Goal: Transaction & Acquisition: Purchase product/service

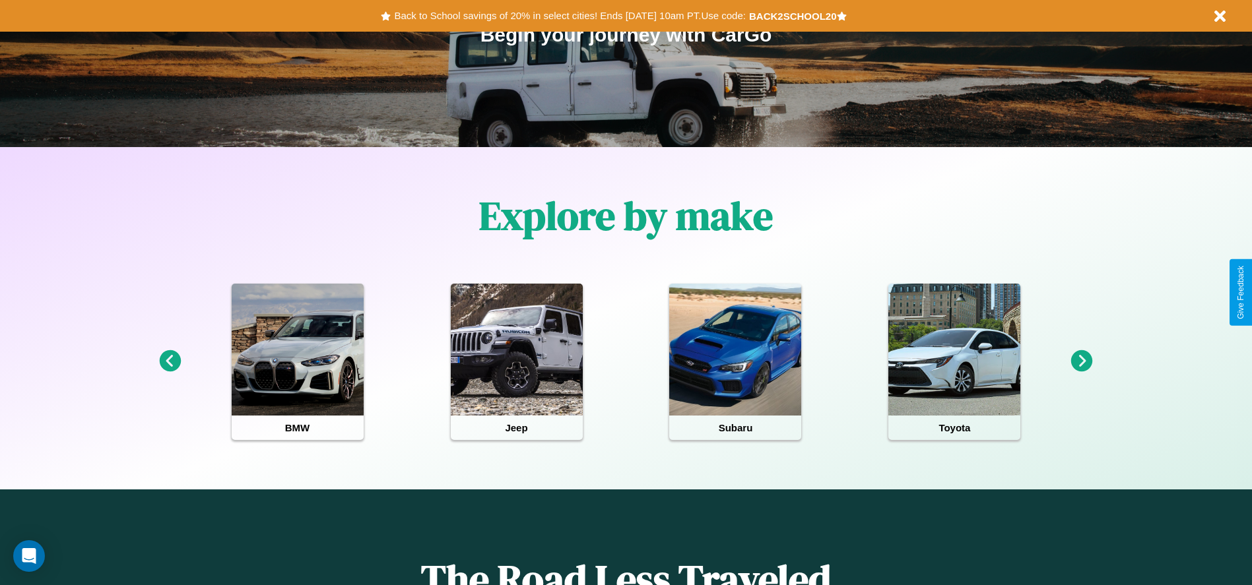
scroll to position [274, 0]
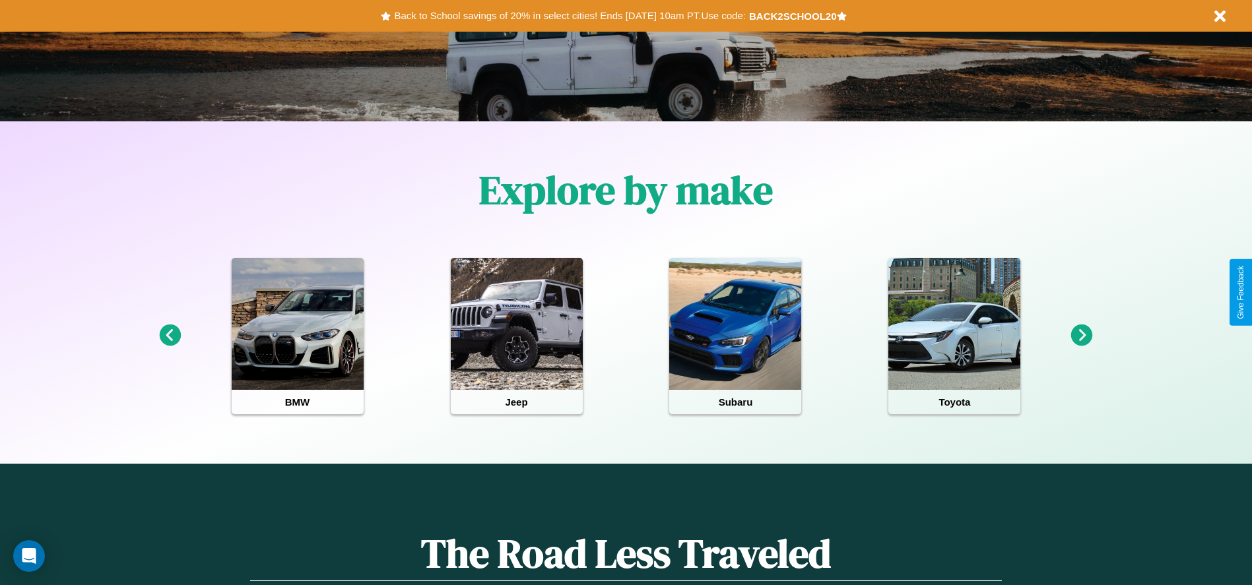
click at [1081, 336] on icon at bounding box center [1082, 336] width 22 height 22
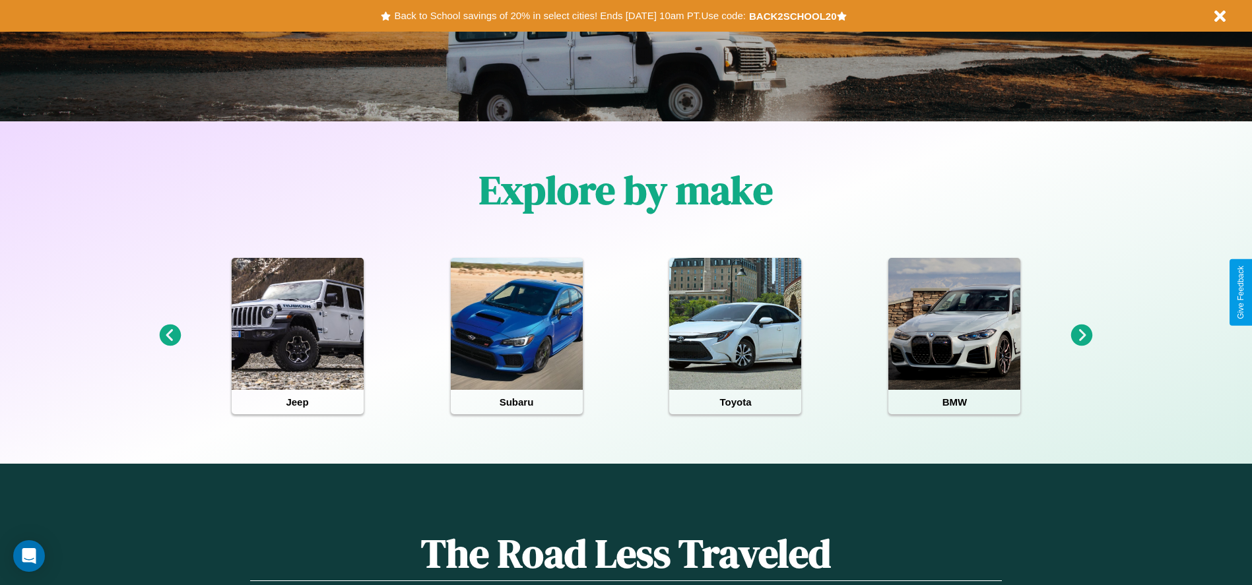
click at [170, 336] on icon at bounding box center [170, 336] width 22 height 22
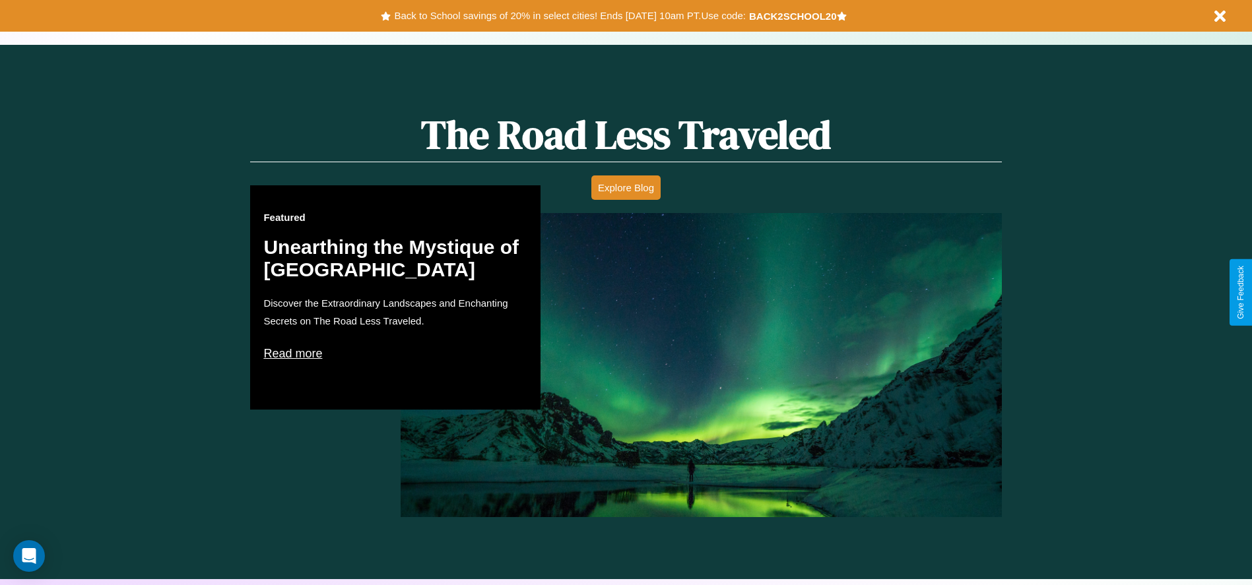
scroll to position [0, 0]
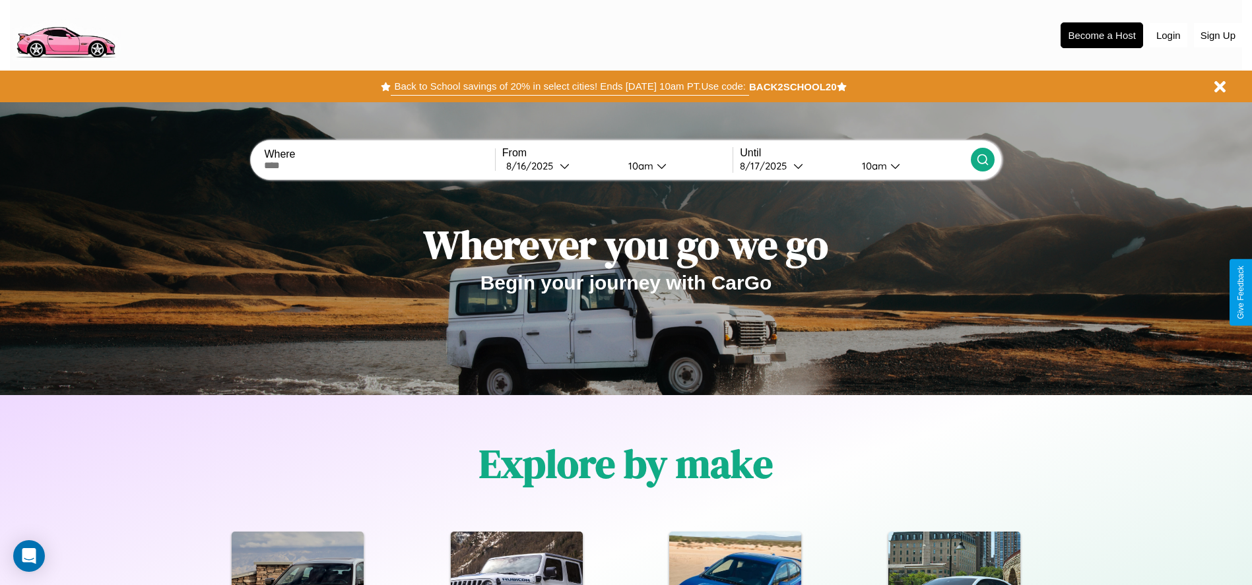
click at [569, 86] on button "Back to School savings of 20% in select cities! Ends [DATE] 10am PT. Use code:" at bounding box center [570, 86] width 358 height 18
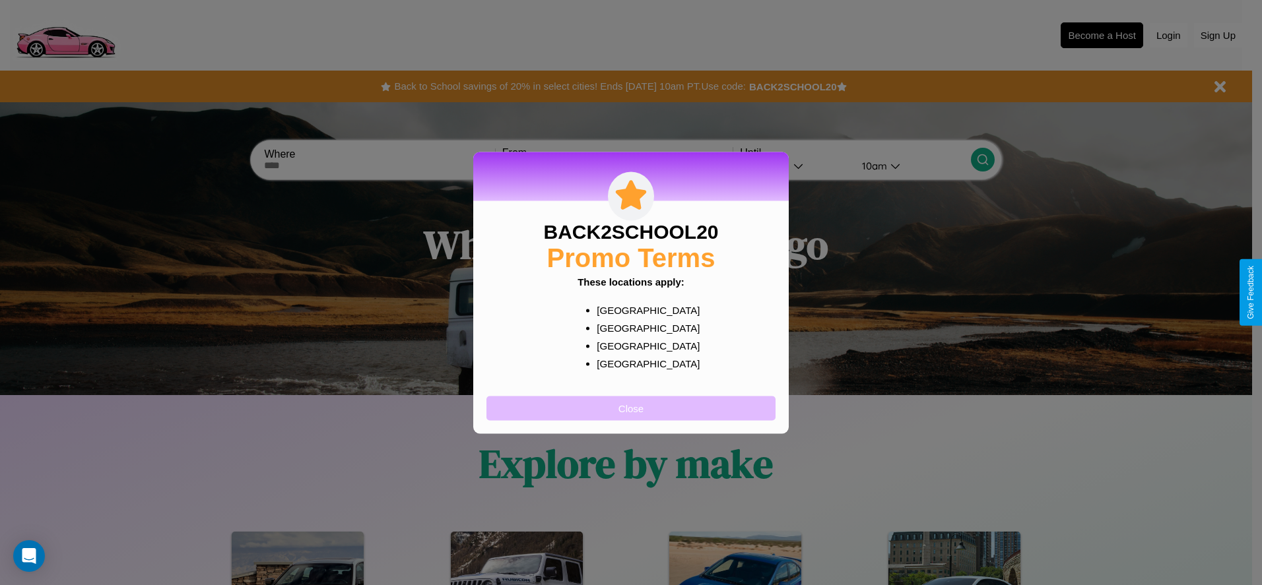
click at [631, 408] on button "Close" at bounding box center [630, 408] width 289 height 24
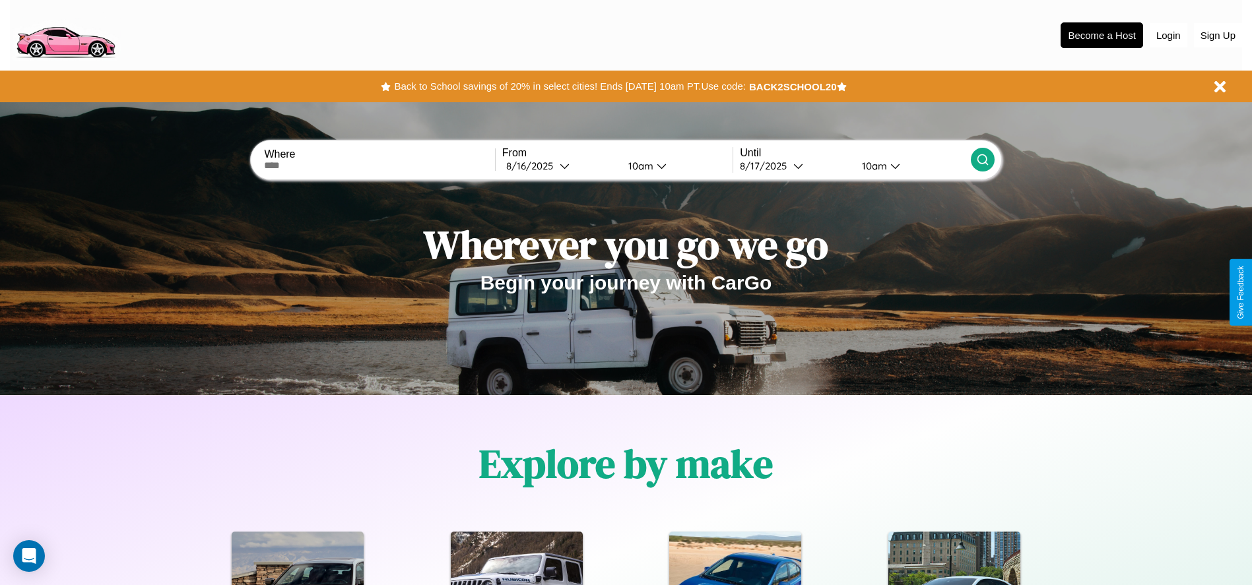
click at [379, 166] on input "text" at bounding box center [379, 165] width 230 height 11
type input "**********"
click at [560, 166] on div "[DATE]" at bounding box center [532, 166] width 53 height 13
select select "*"
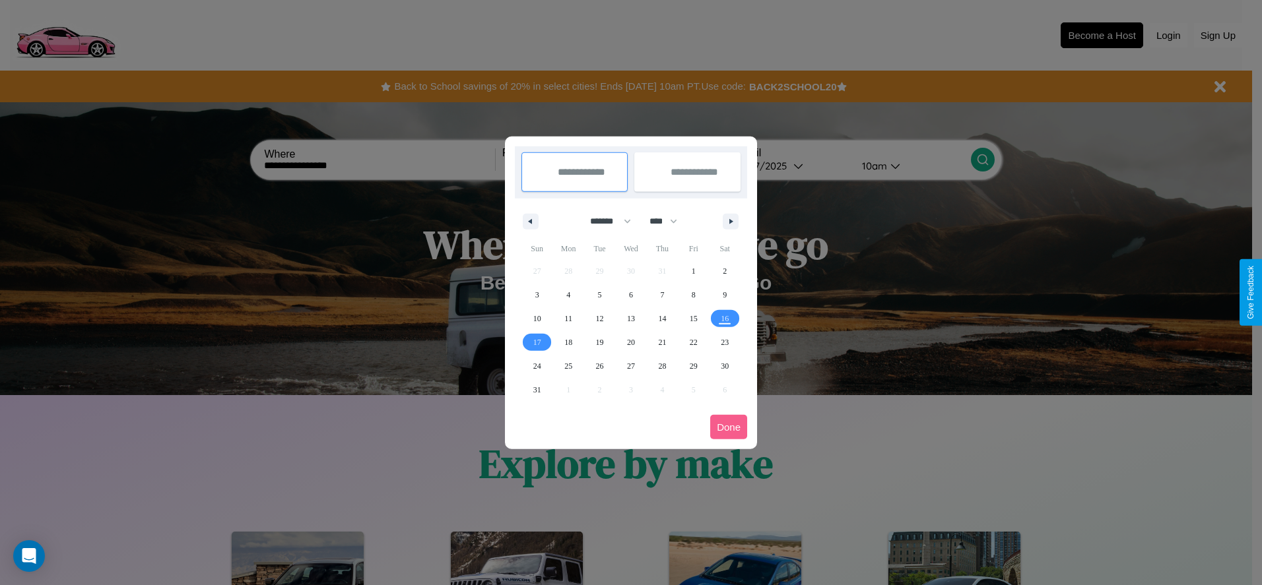
drag, startPoint x: 604, startPoint y: 221, endPoint x: 631, endPoint y: 265, distance: 50.9
click at [604, 221] on select "******* ******** ***** ***** *** **** **** ****** ********* ******* ******** **…" at bounding box center [608, 221] width 56 height 22
drag, startPoint x: 669, startPoint y: 221, endPoint x: 631, endPoint y: 265, distance: 58.0
click at [669, 221] on select "**** **** **** **** **** **** **** **** **** **** **** **** **** **** **** ****…" at bounding box center [663, 221] width 40 height 22
select select "****"
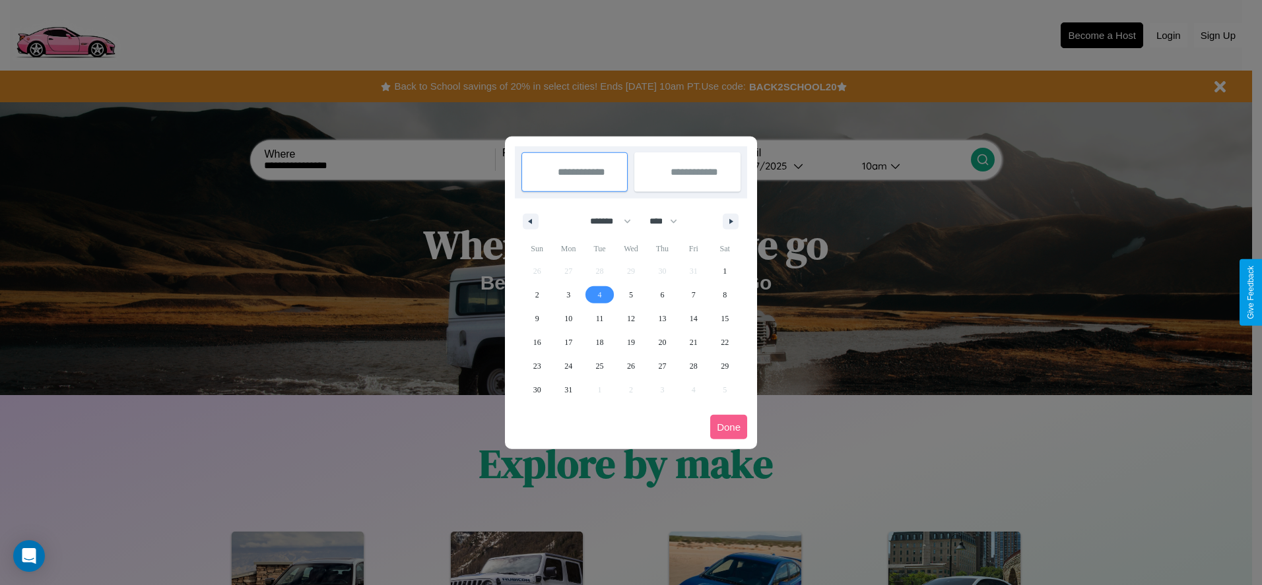
click at [599, 294] on span "4" at bounding box center [600, 295] width 4 height 24
type input "**********"
click at [724, 294] on span "8" at bounding box center [724, 295] width 4 height 24
type input "**********"
click at [728, 427] on button "Done" at bounding box center [728, 427] width 37 height 24
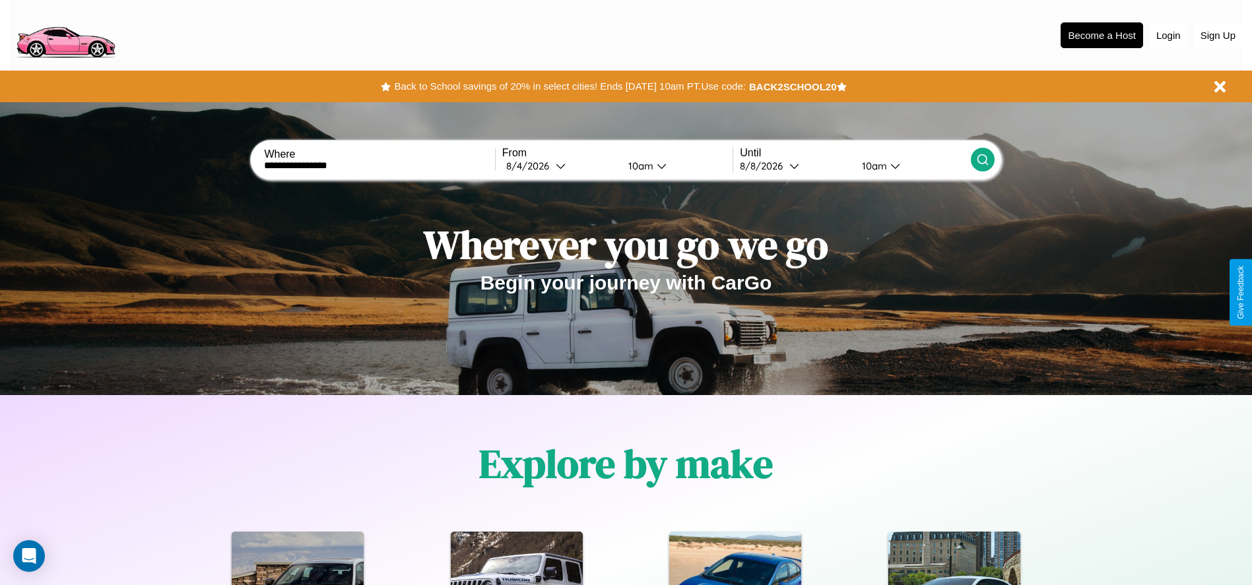
click at [982, 160] on icon at bounding box center [982, 159] width 13 height 13
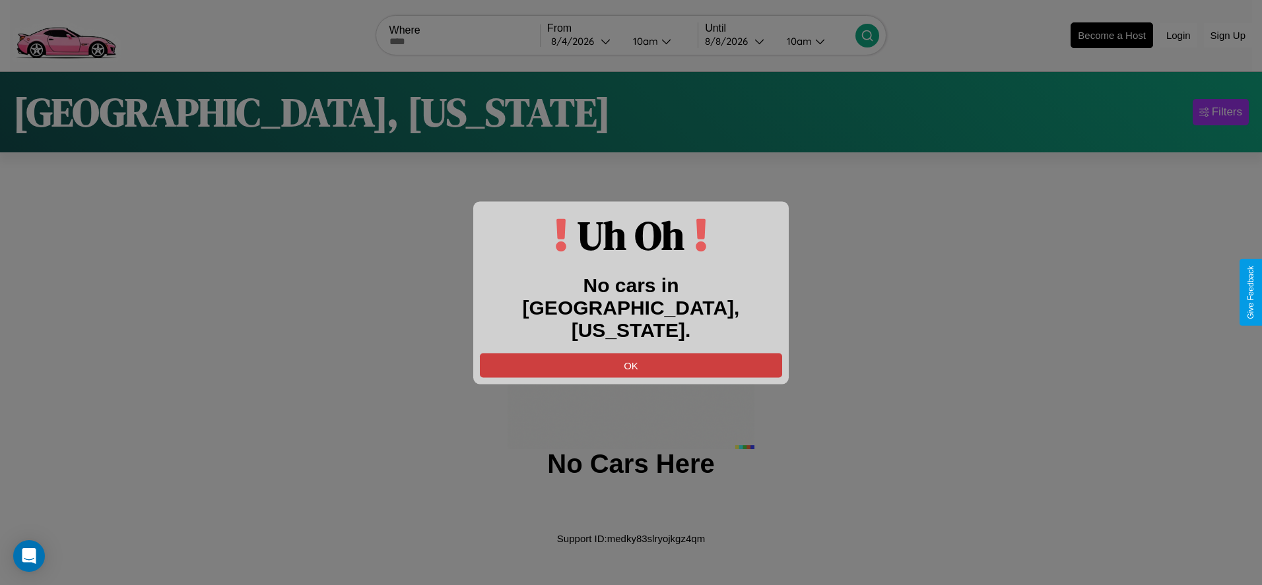
click at [631, 353] on button "OK" at bounding box center [631, 365] width 302 height 24
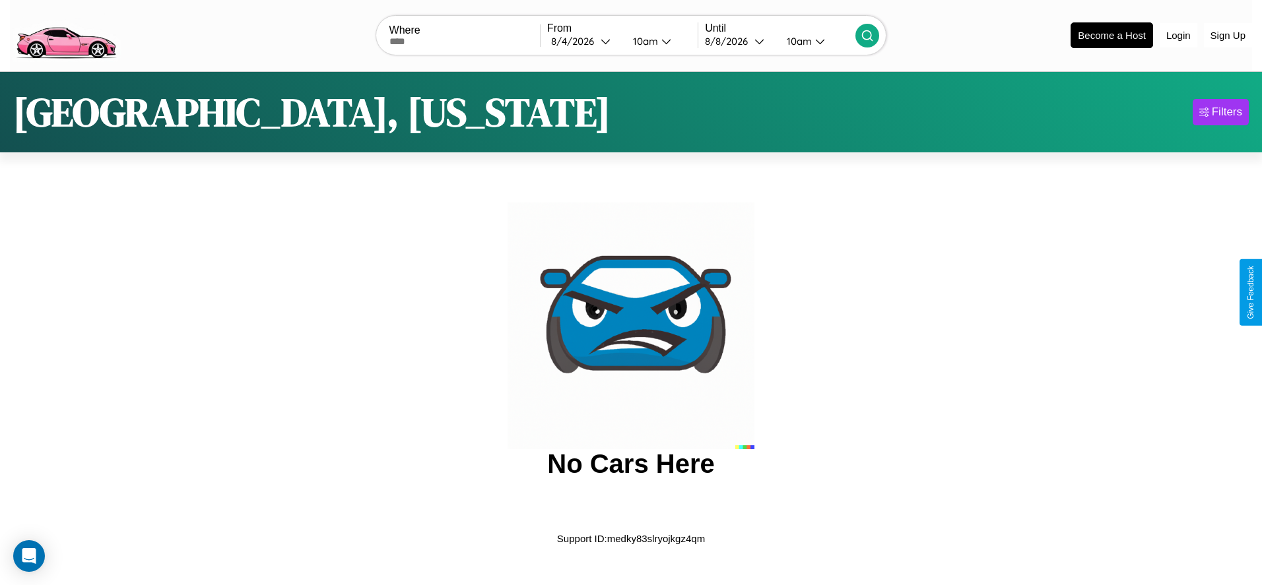
click at [65, 34] on img at bounding box center [66, 34] width 112 height 55
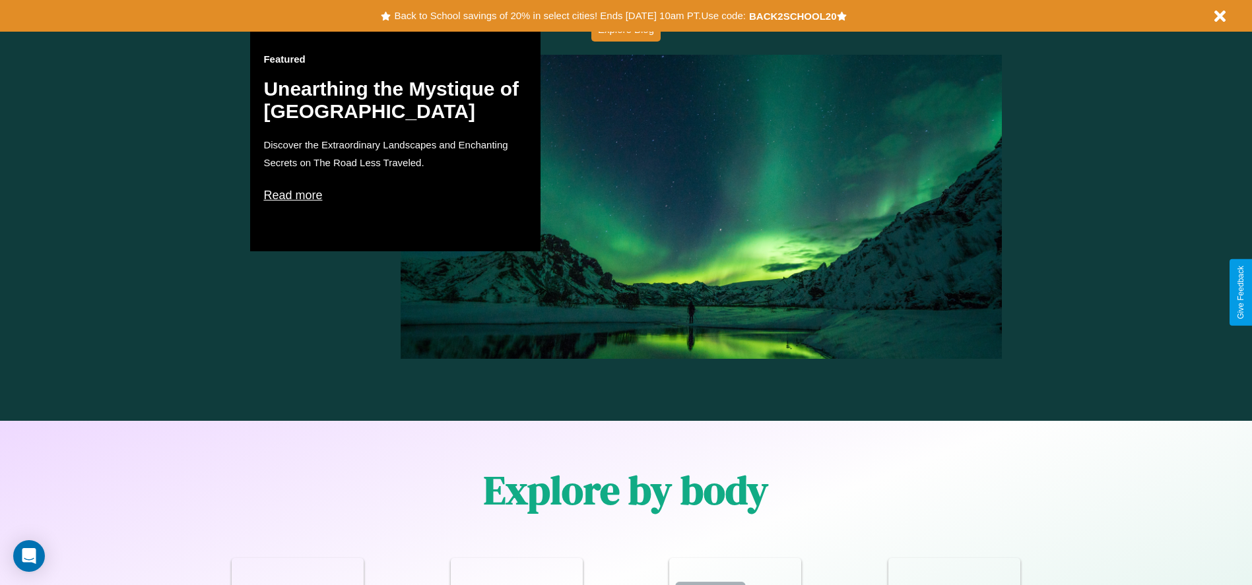
scroll to position [1151, 0]
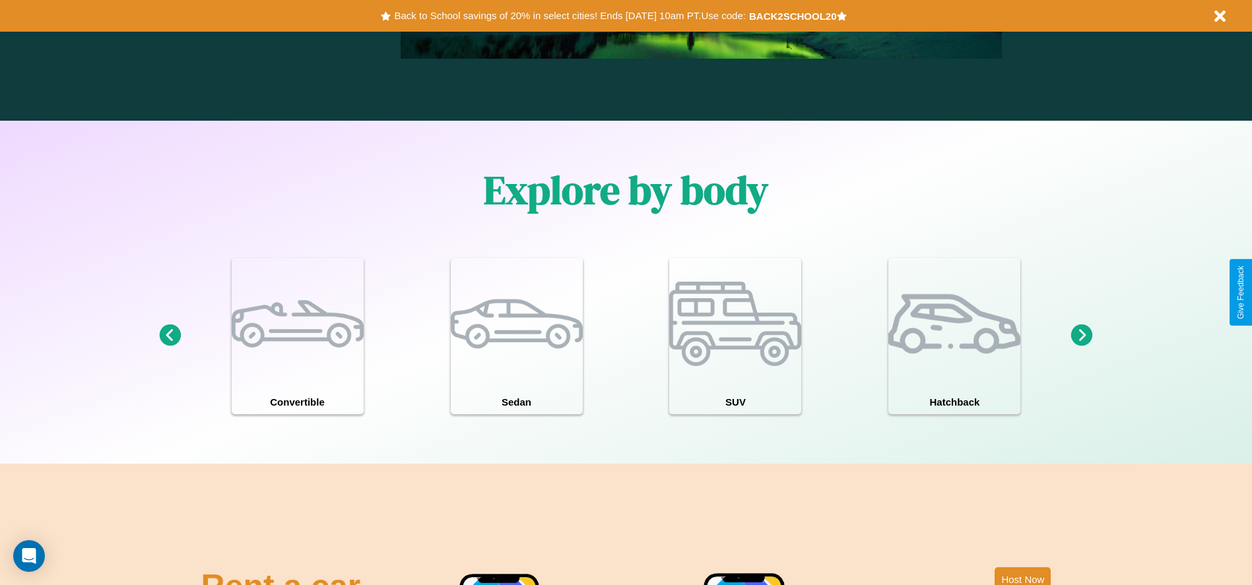
click at [1081, 336] on icon at bounding box center [1082, 336] width 22 height 22
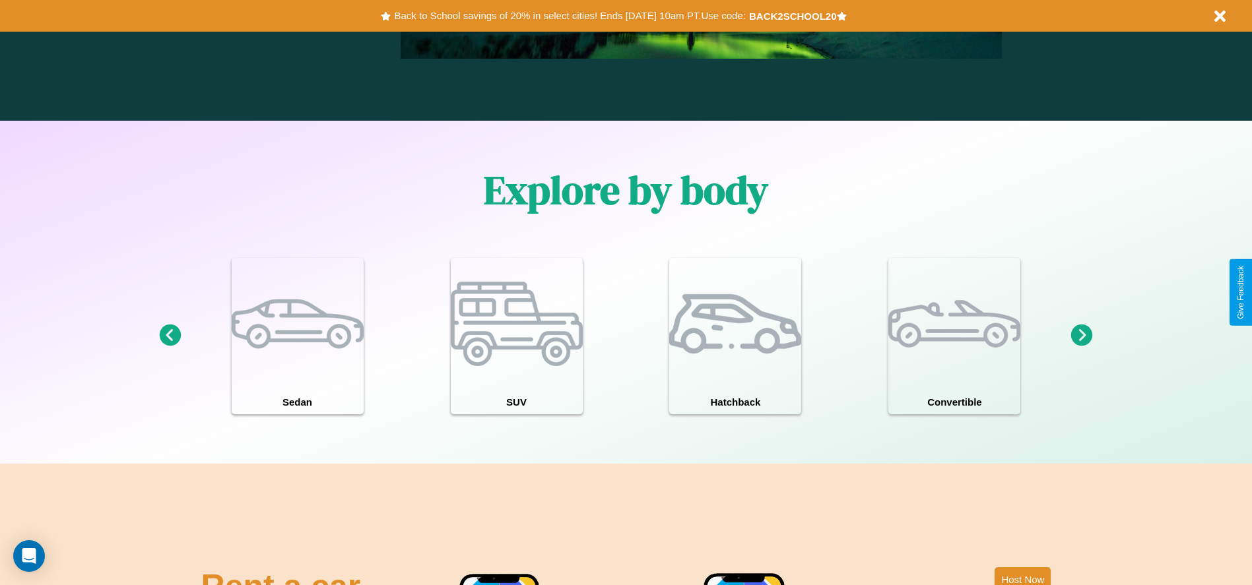
click at [1081, 336] on icon at bounding box center [1082, 336] width 22 height 22
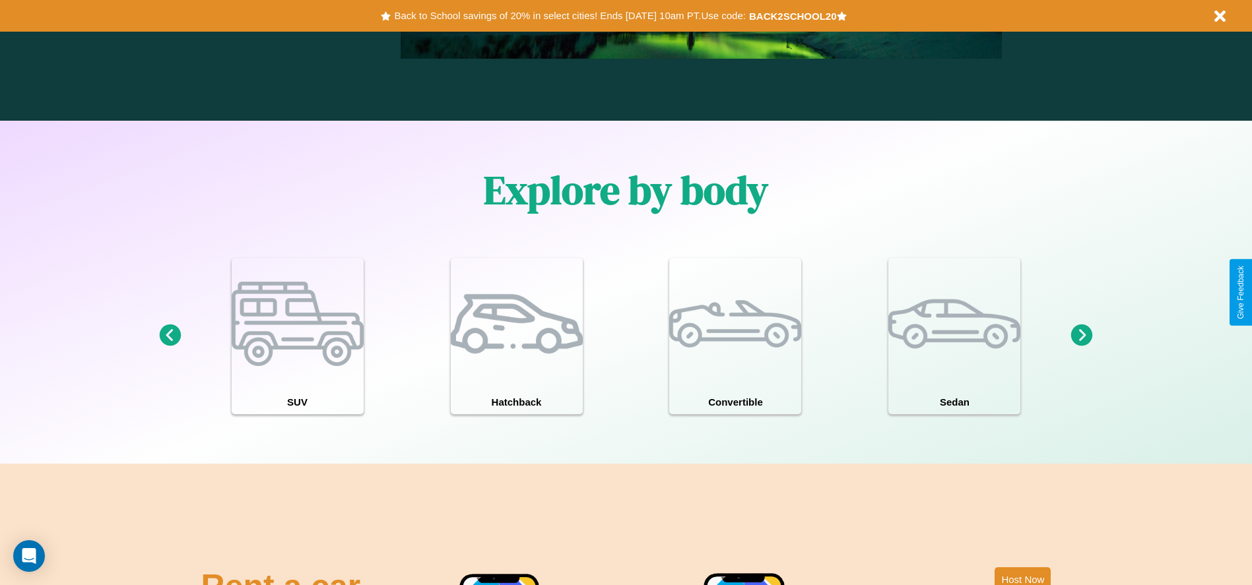
click at [1081, 336] on icon at bounding box center [1082, 336] width 22 height 22
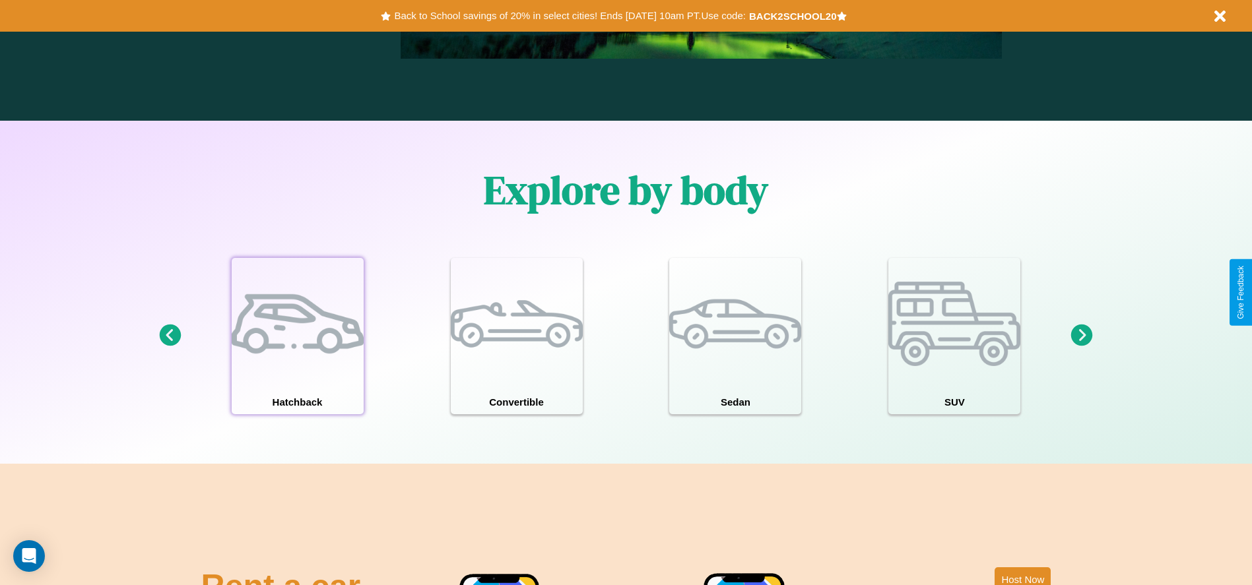
click at [297, 336] on div at bounding box center [298, 324] width 132 height 132
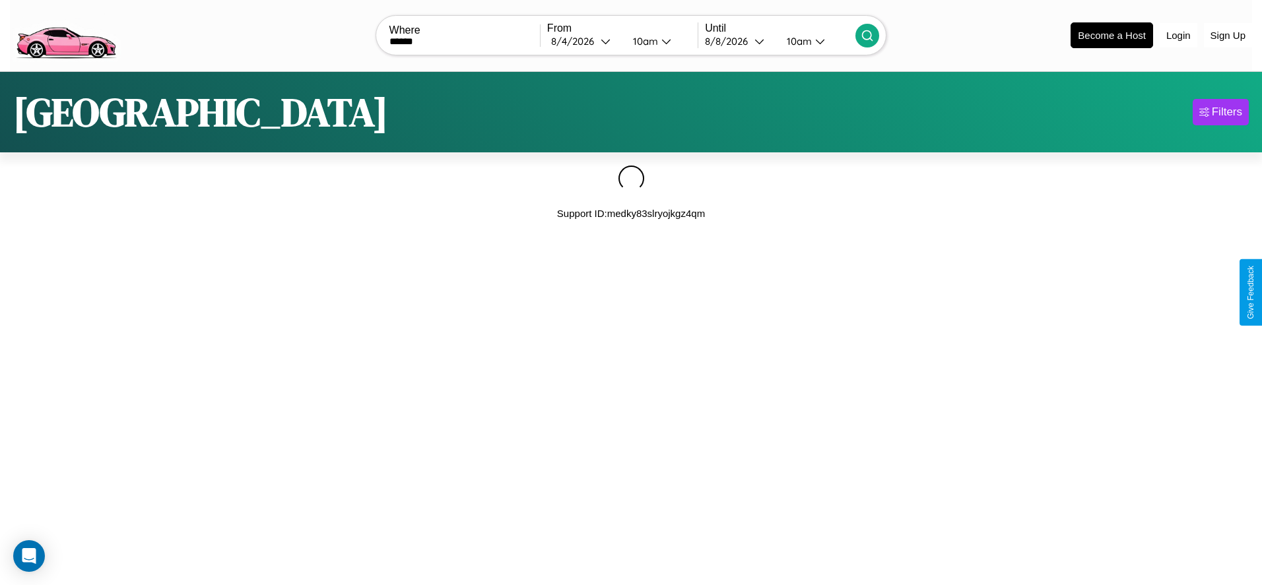
type input "******"
click at [867, 35] on icon at bounding box center [866, 35] width 13 height 13
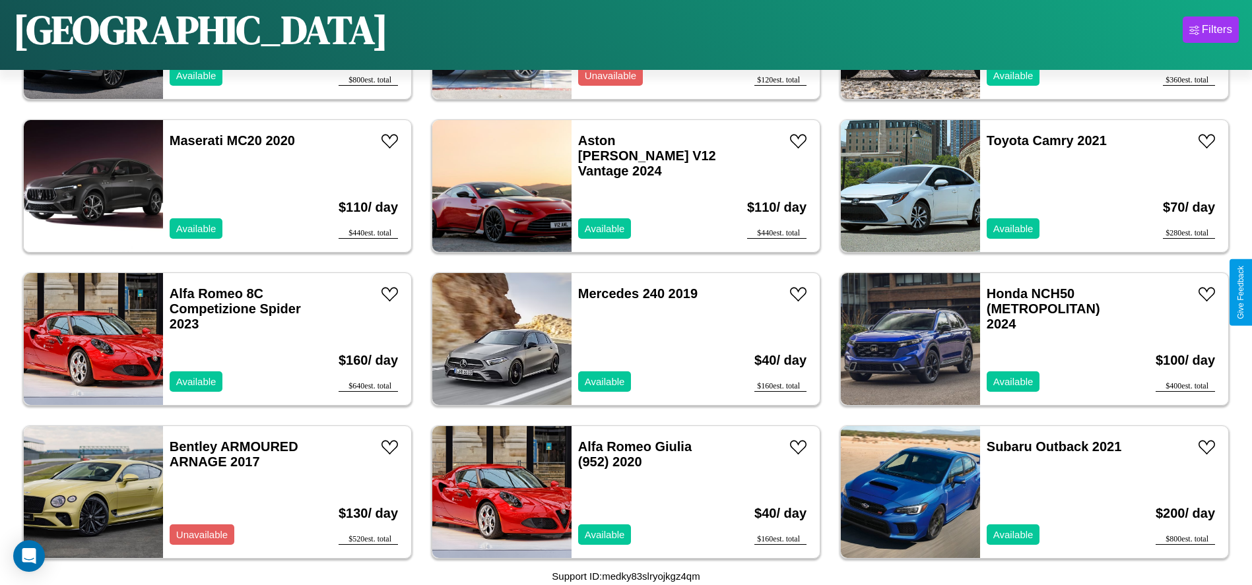
scroll to position [4739, 0]
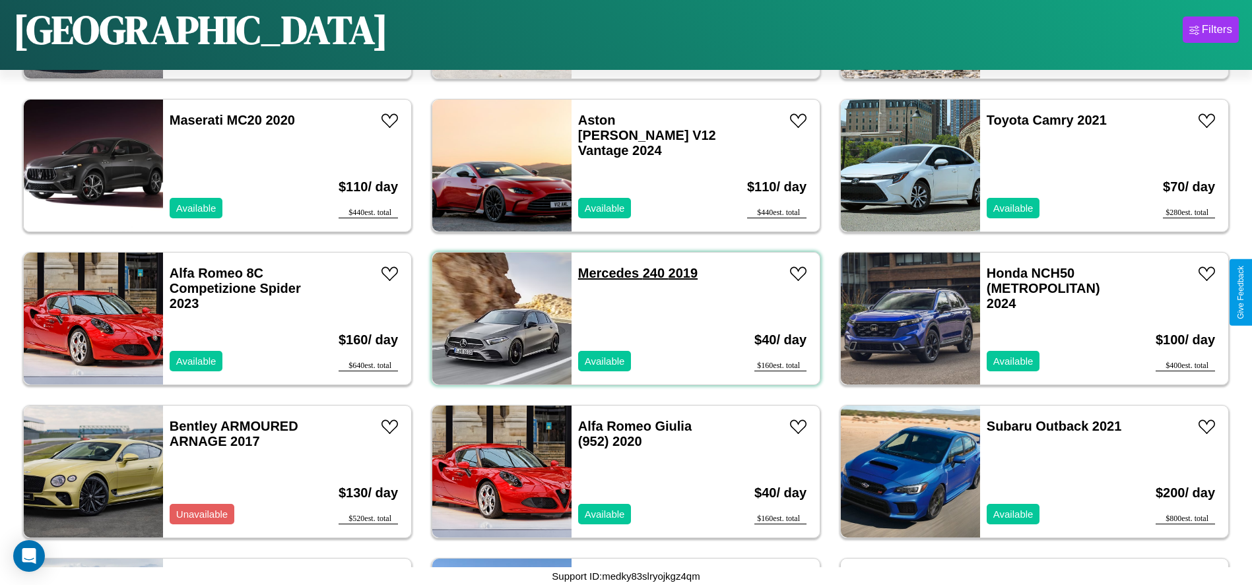
click at [603, 273] on link "Mercedes 240 2019" at bounding box center [637, 273] width 119 height 15
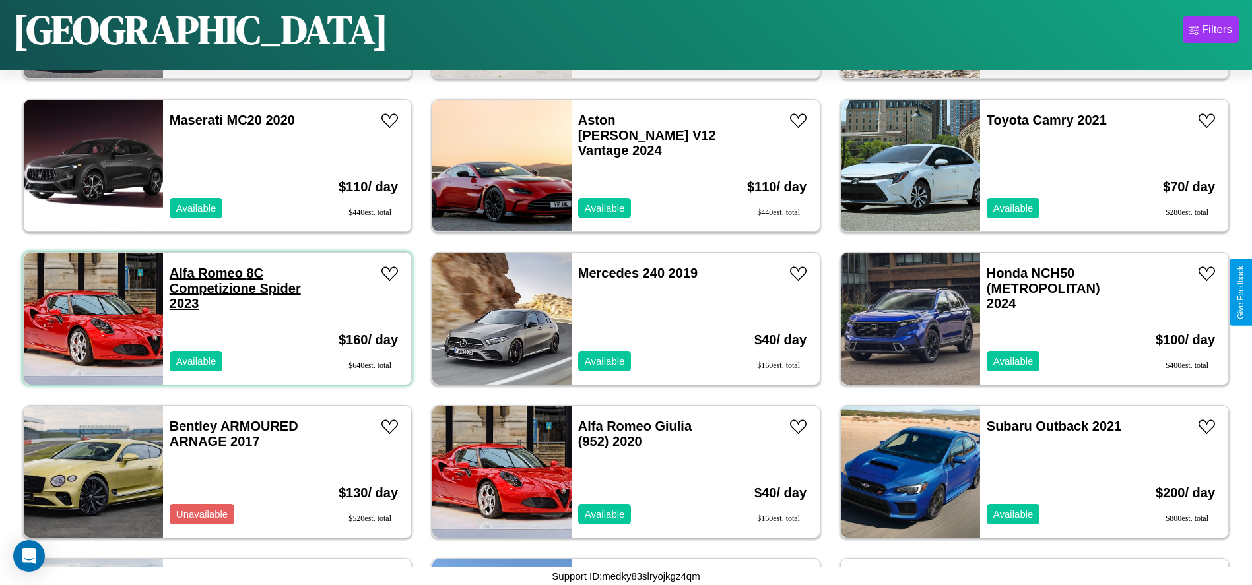
click at [205, 273] on link "Alfa Romeo 8C Competizione Spider 2023" at bounding box center [235, 288] width 131 height 45
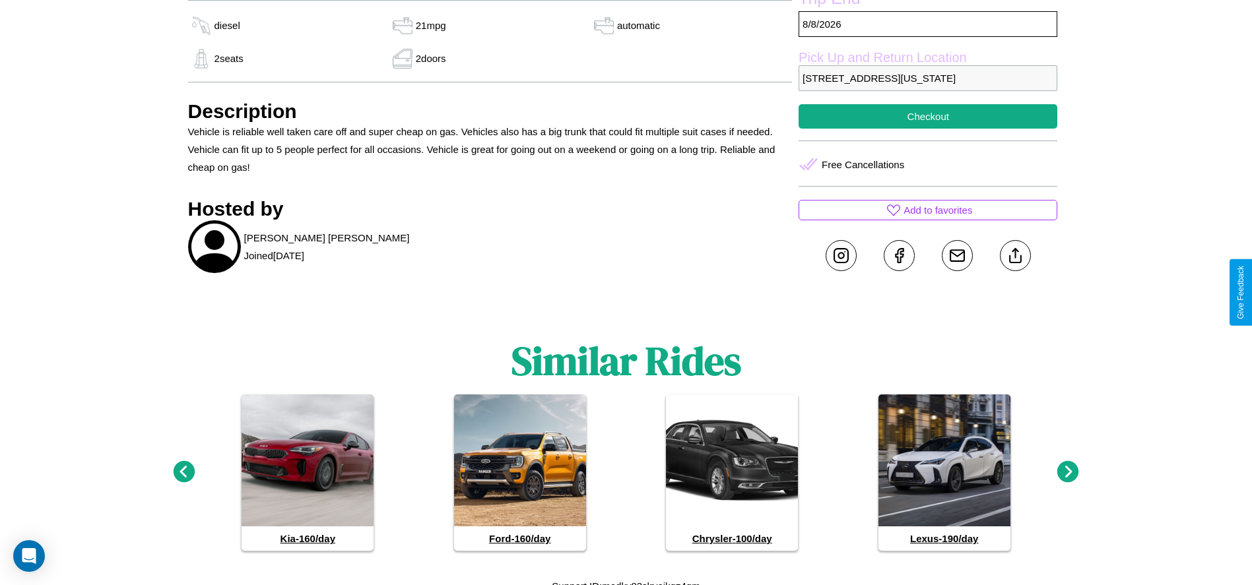
scroll to position [439, 0]
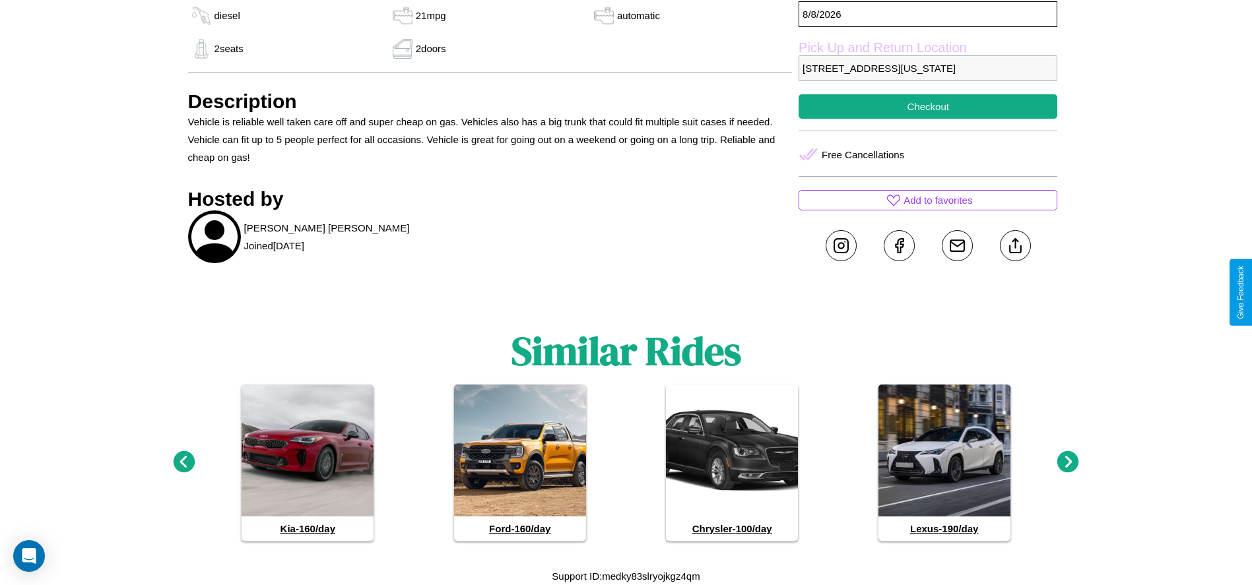
click at [1068, 463] on icon at bounding box center [1068, 462] width 22 height 22
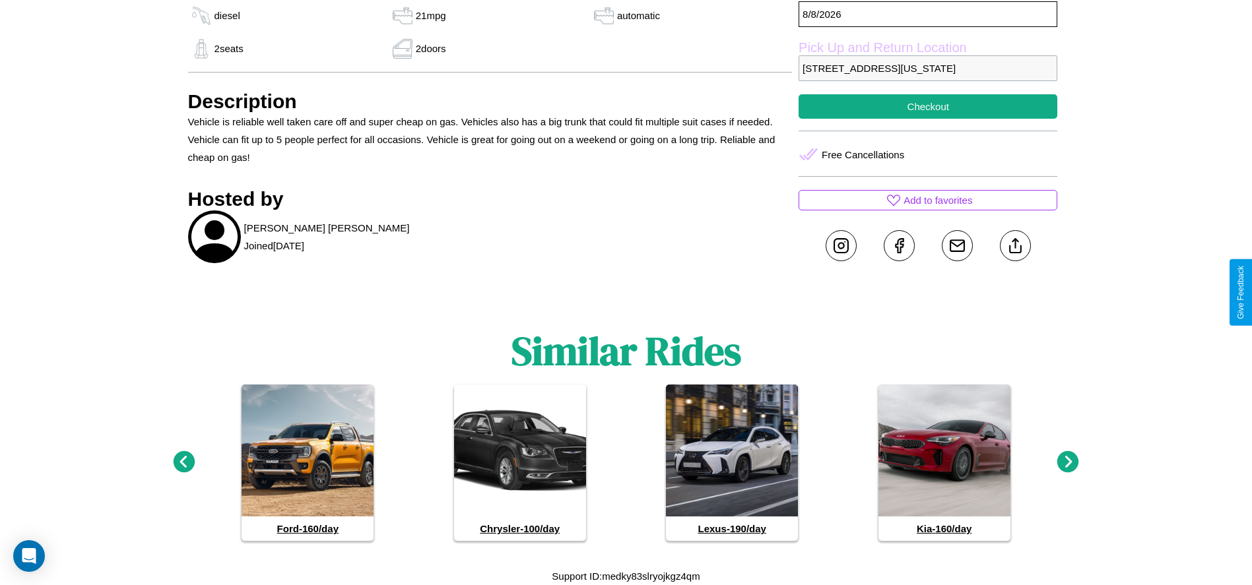
click at [1068, 463] on icon at bounding box center [1068, 462] width 22 height 22
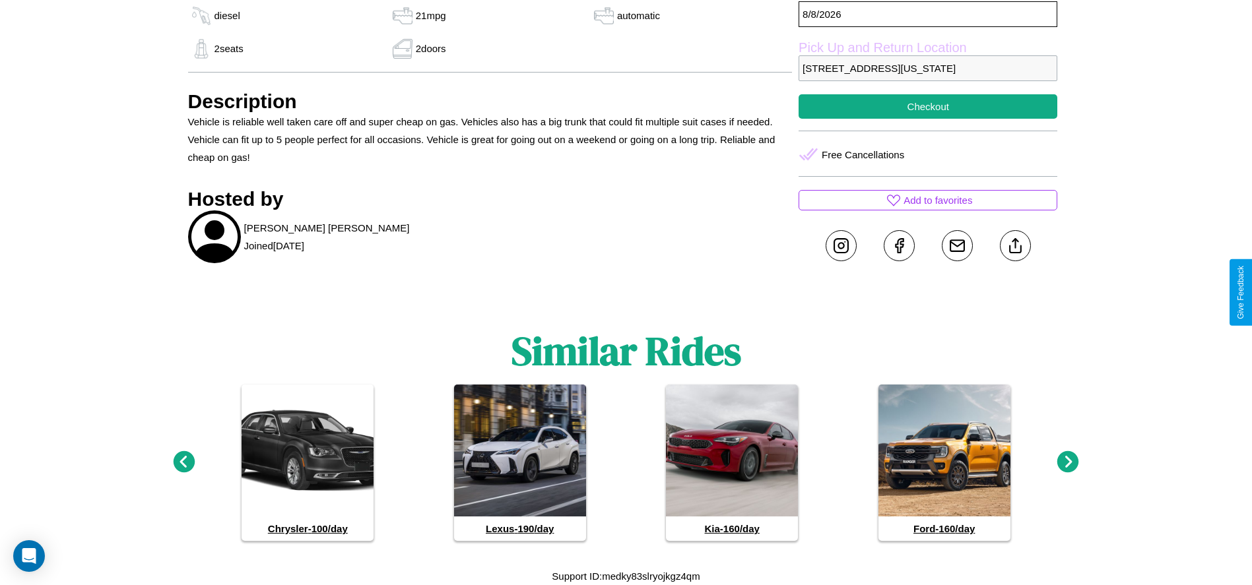
click at [1068, 463] on icon at bounding box center [1068, 462] width 22 height 22
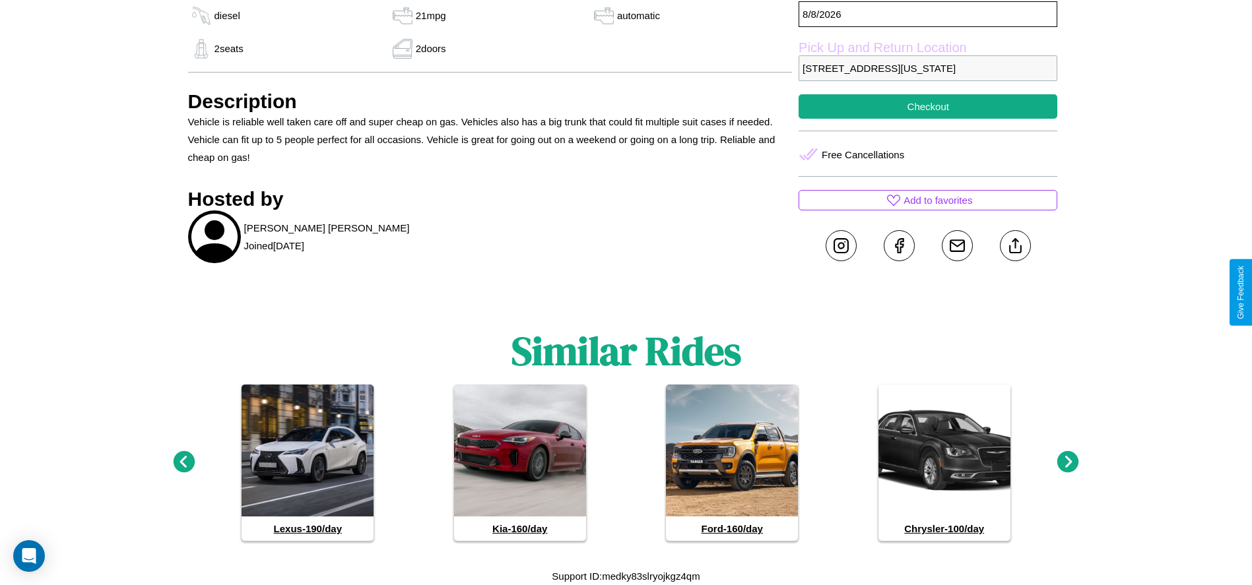
click at [1068, 463] on icon at bounding box center [1068, 462] width 22 height 22
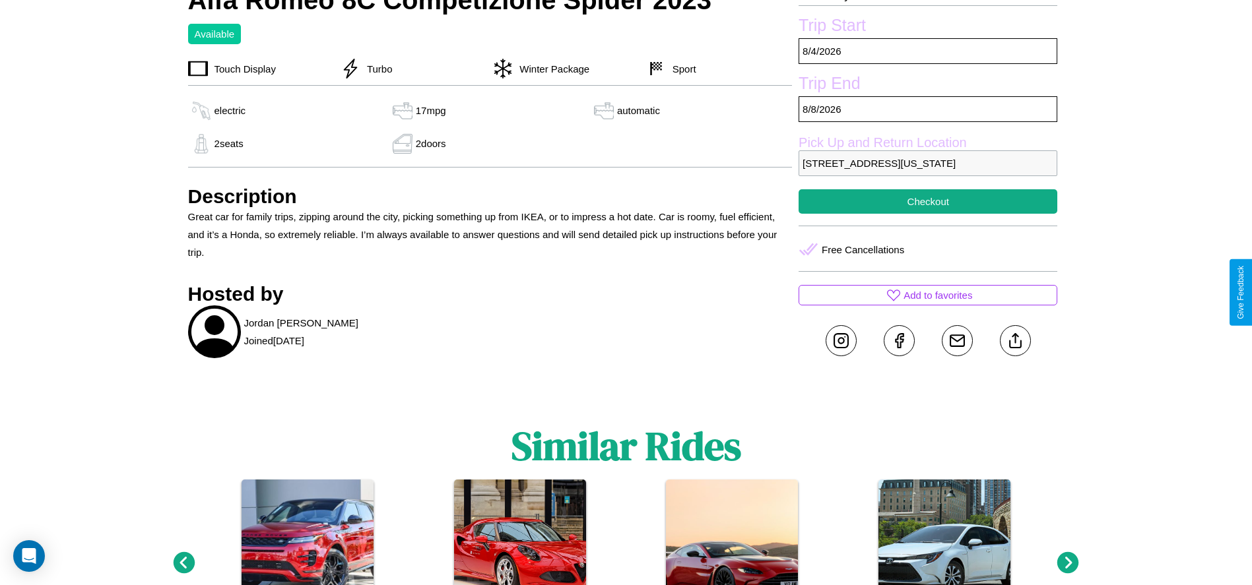
scroll to position [516, 0]
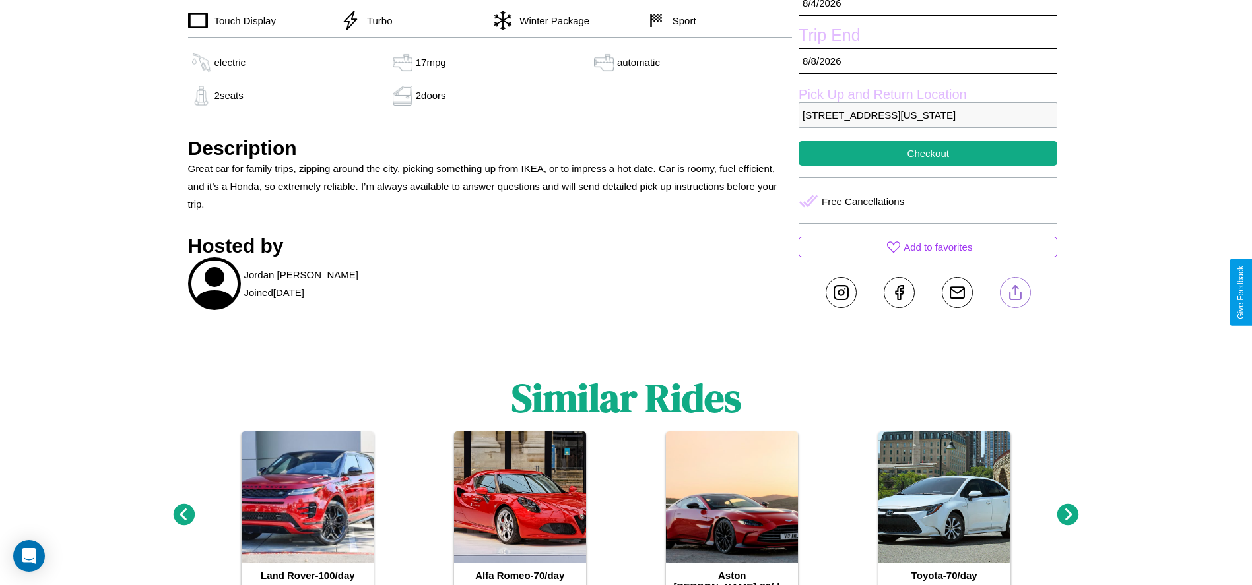
click at [1015, 292] on line at bounding box center [1015, 290] width 0 height 9
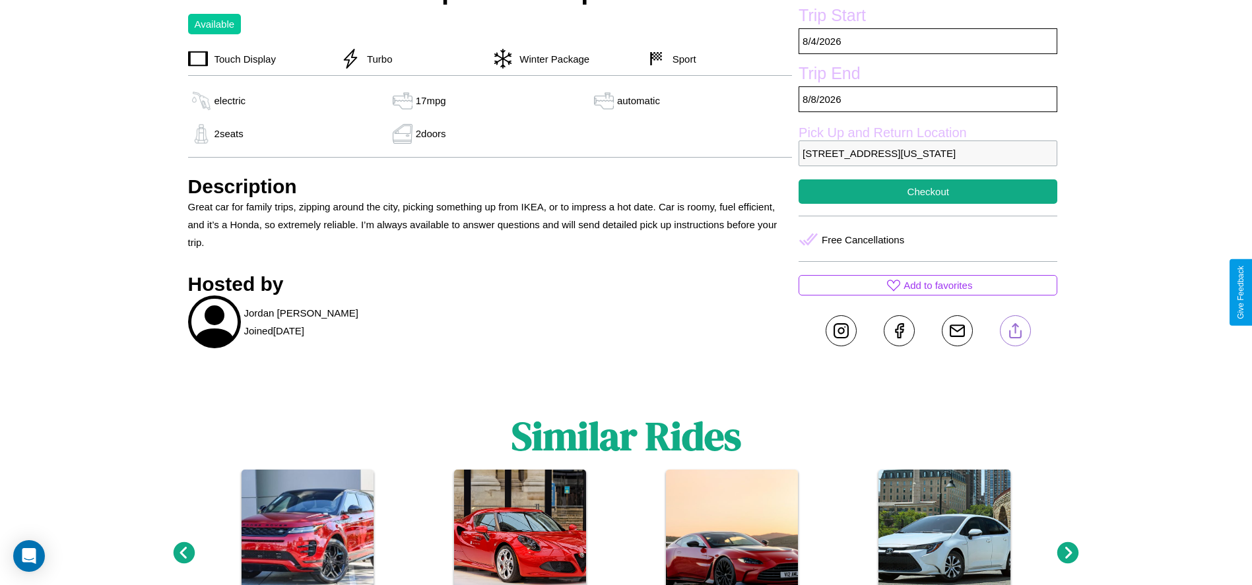
scroll to position [470, 0]
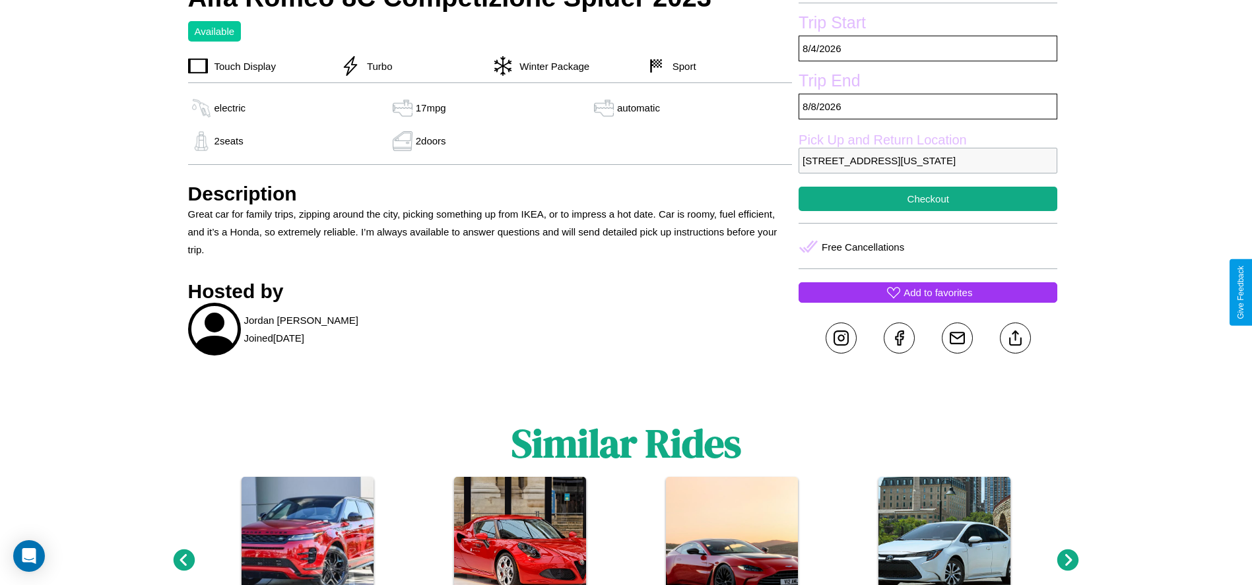
click at [928, 292] on p "Add to favorites" at bounding box center [937, 293] width 69 height 18
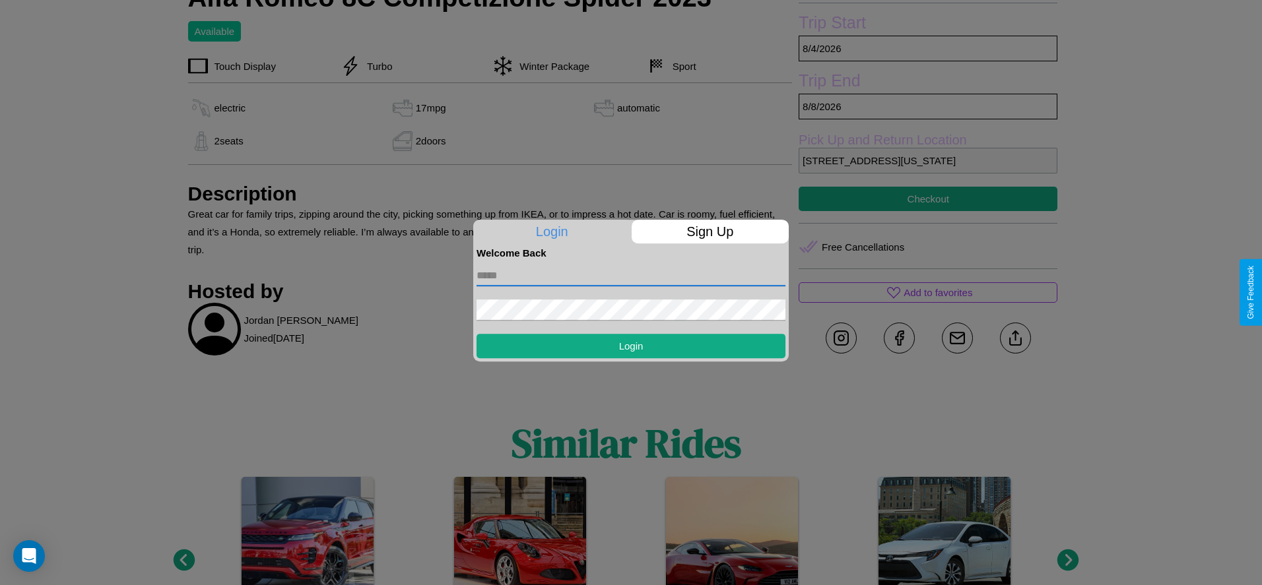
click at [631, 275] on input "text" at bounding box center [630, 275] width 309 height 21
type input "**********"
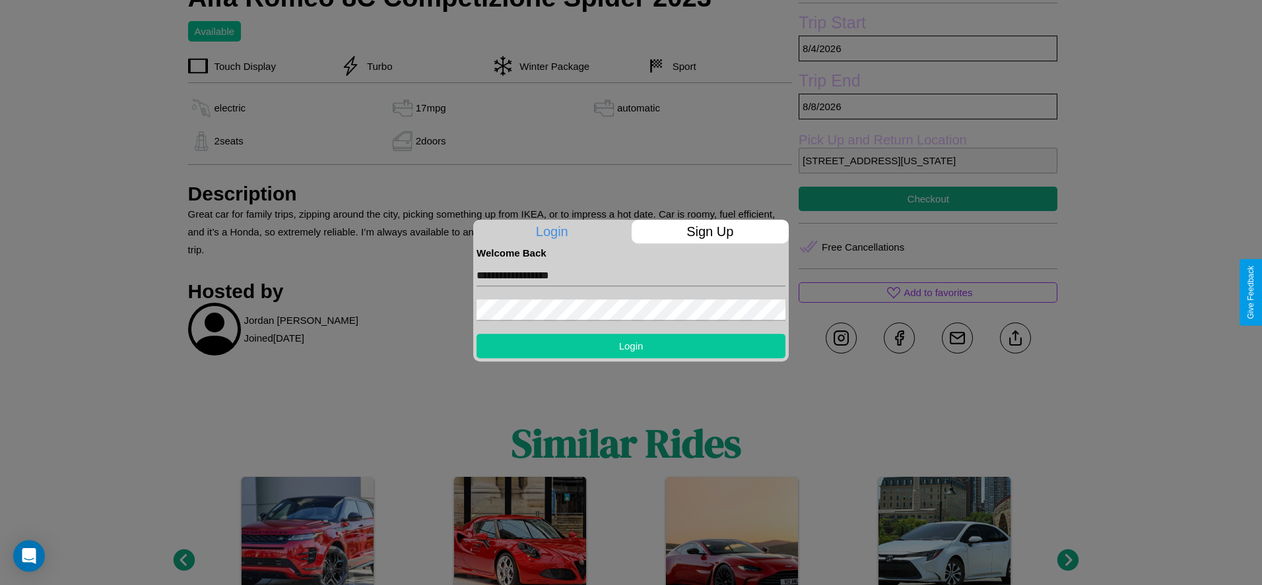
click at [631, 346] on button "Login" at bounding box center [630, 346] width 309 height 24
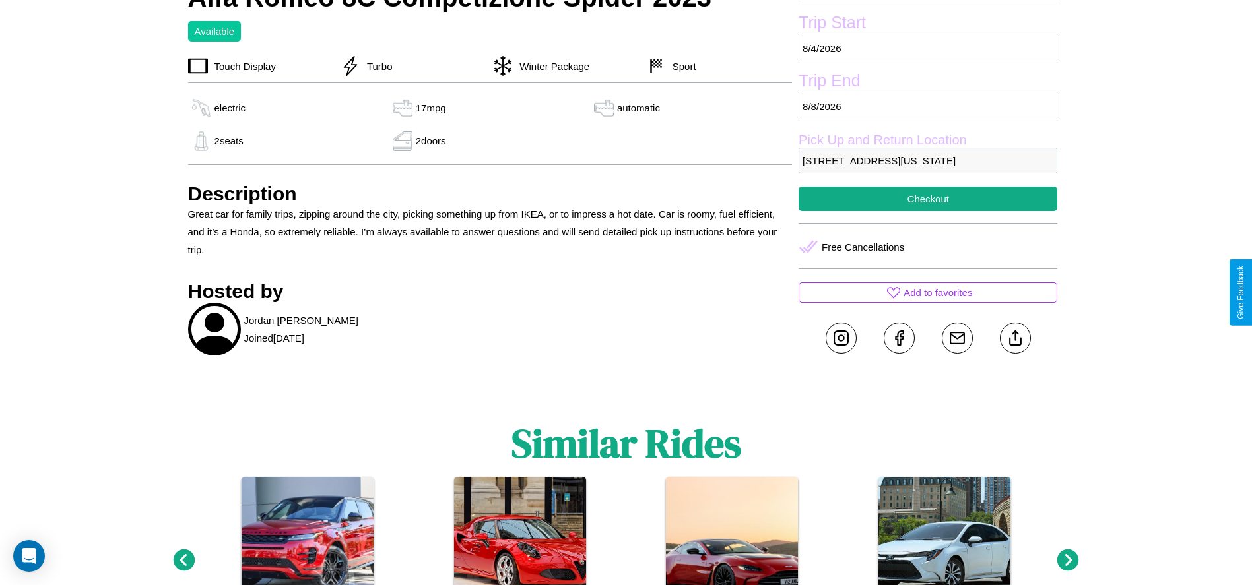
scroll to position [563, 0]
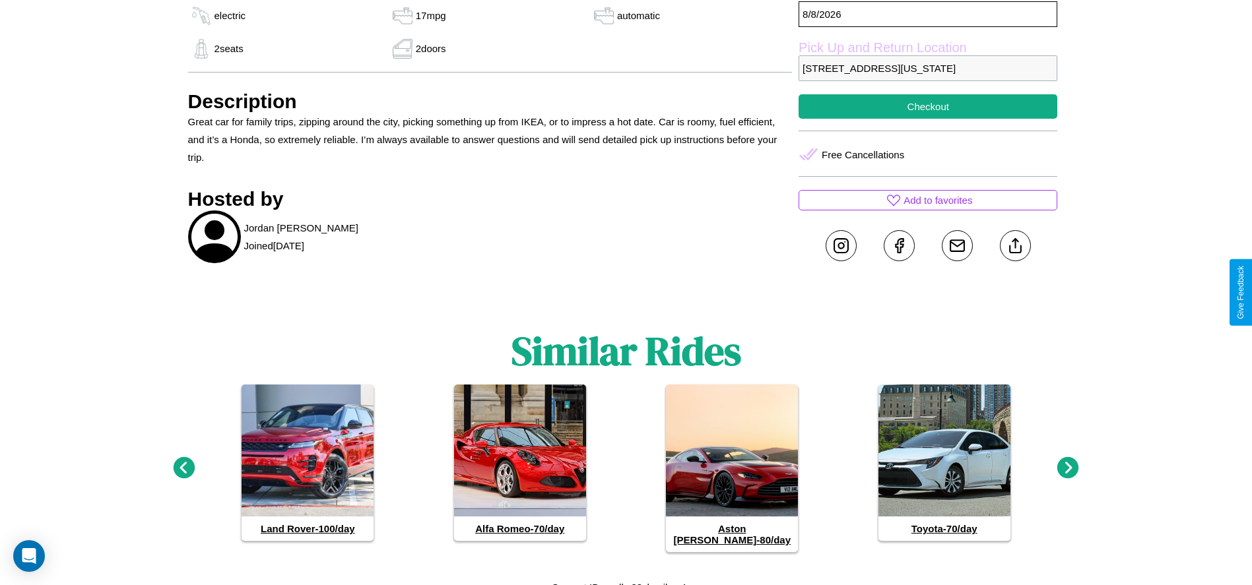
click at [1068, 463] on icon at bounding box center [1068, 468] width 22 height 22
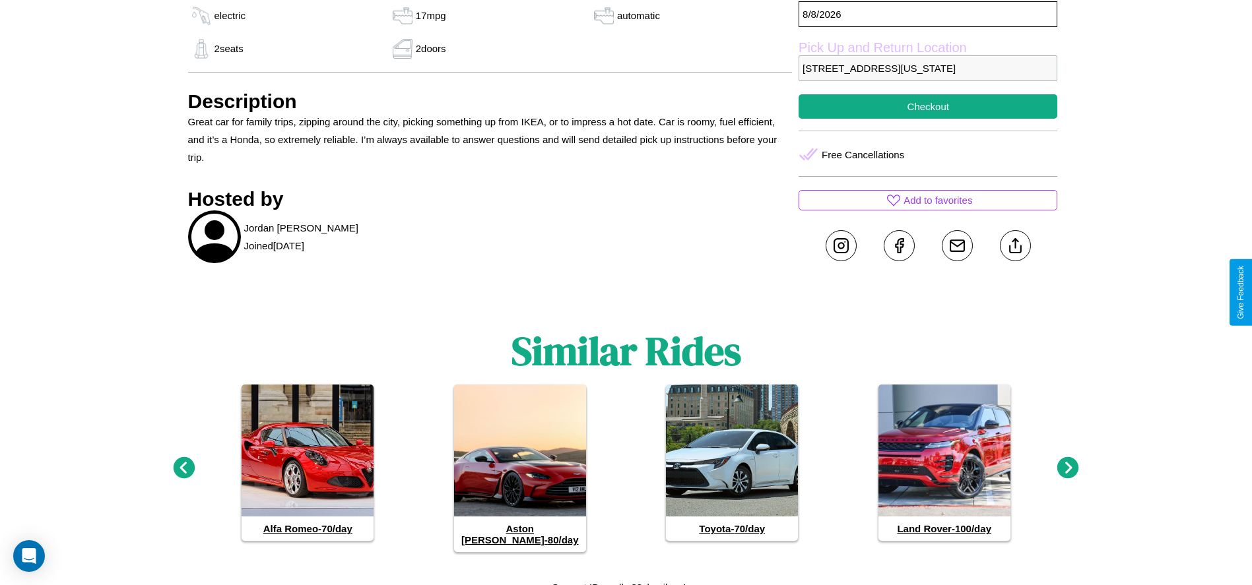
click at [183, 463] on icon at bounding box center [184, 468] width 22 height 22
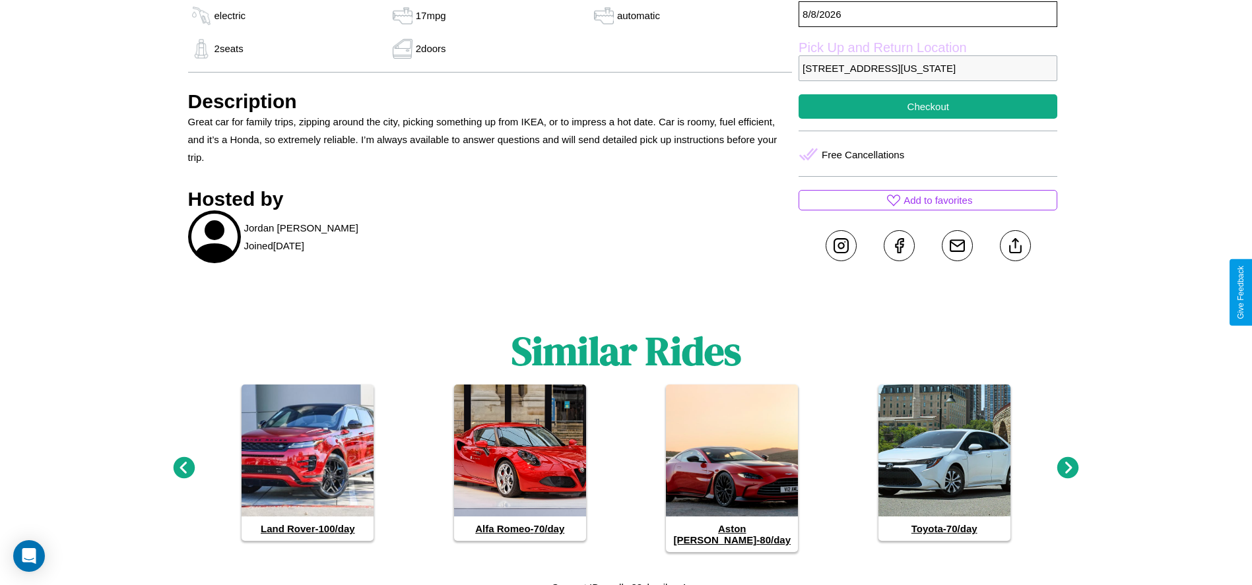
click at [1068, 463] on icon at bounding box center [1068, 468] width 22 height 22
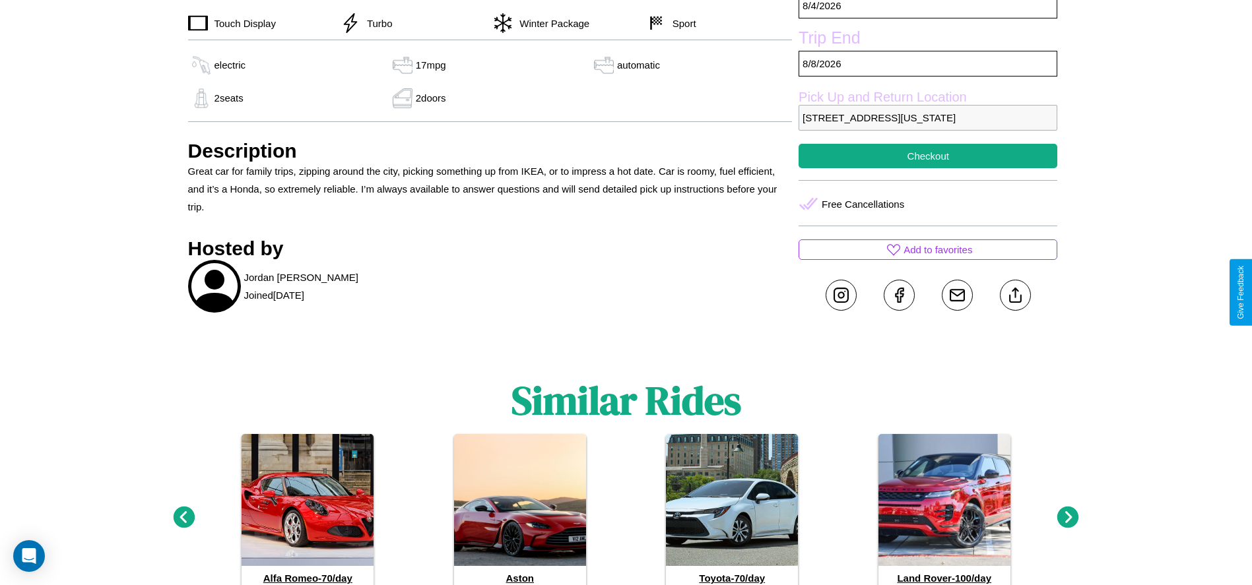
scroll to position [377, 0]
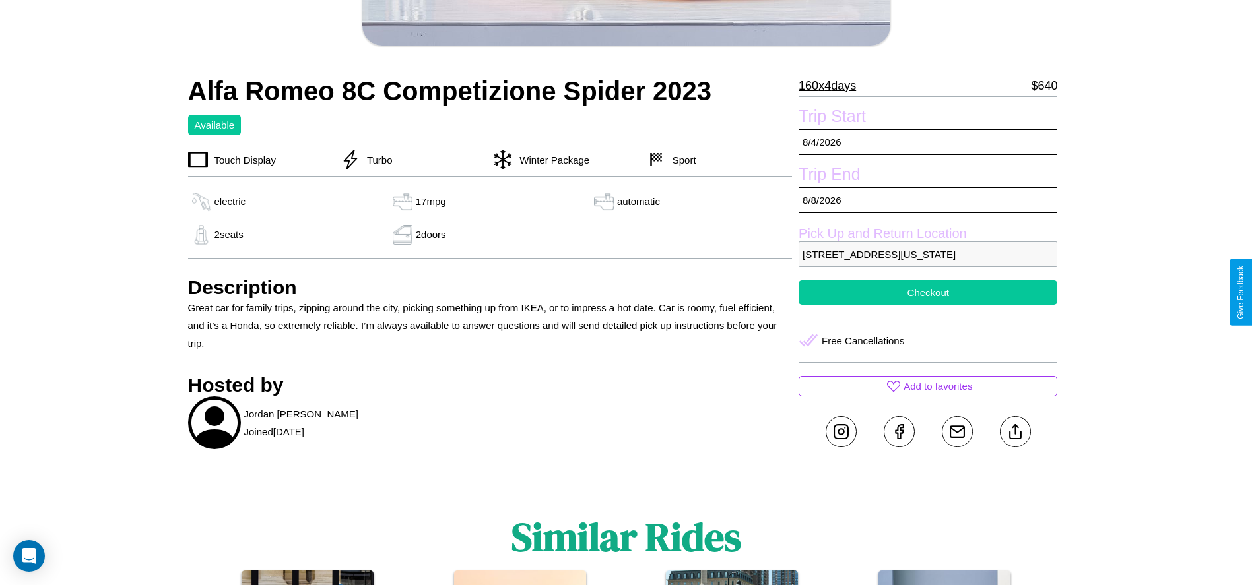
click at [928, 292] on button "Checkout" at bounding box center [927, 292] width 259 height 24
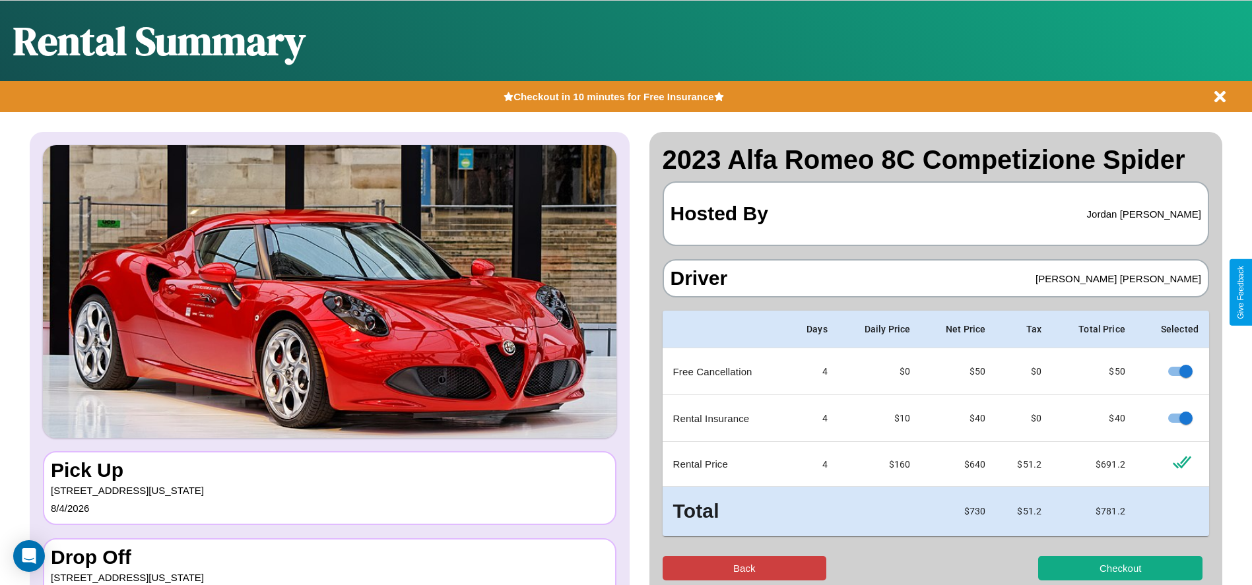
click at [744, 568] on button "Back" at bounding box center [744, 568] width 164 height 24
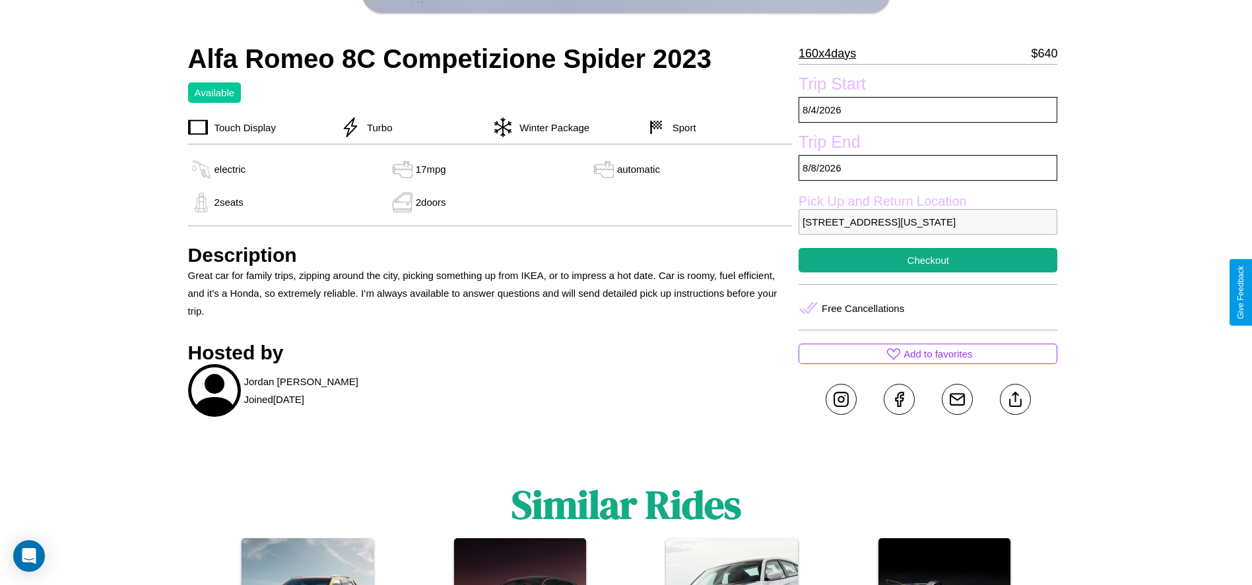
scroll to position [470, 0]
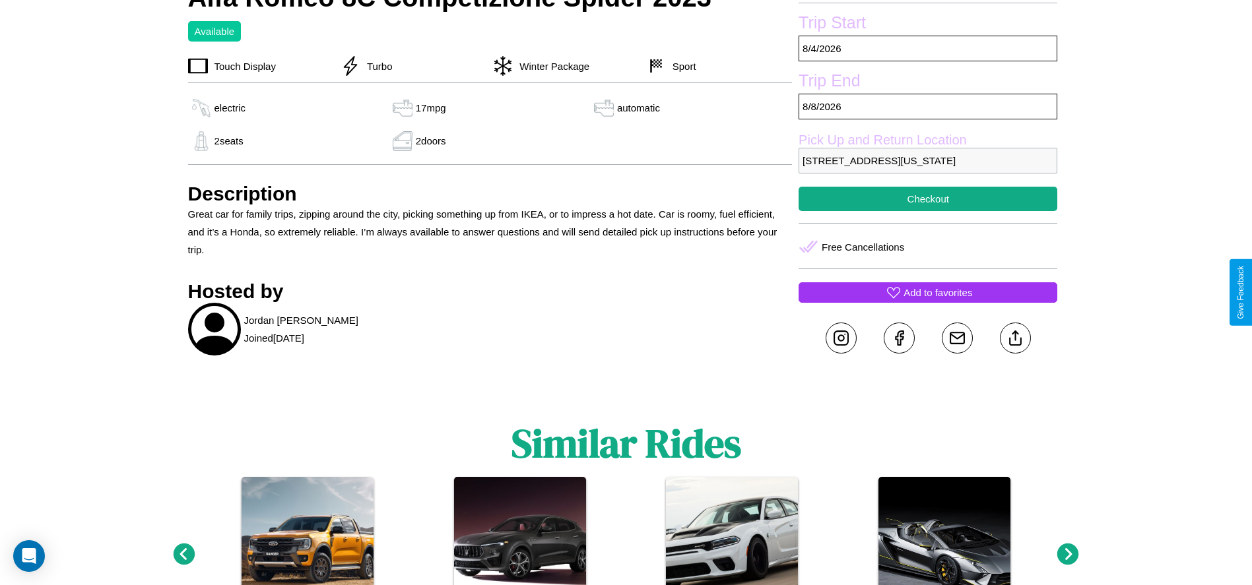
click at [928, 292] on p "Add to favorites" at bounding box center [937, 293] width 69 height 18
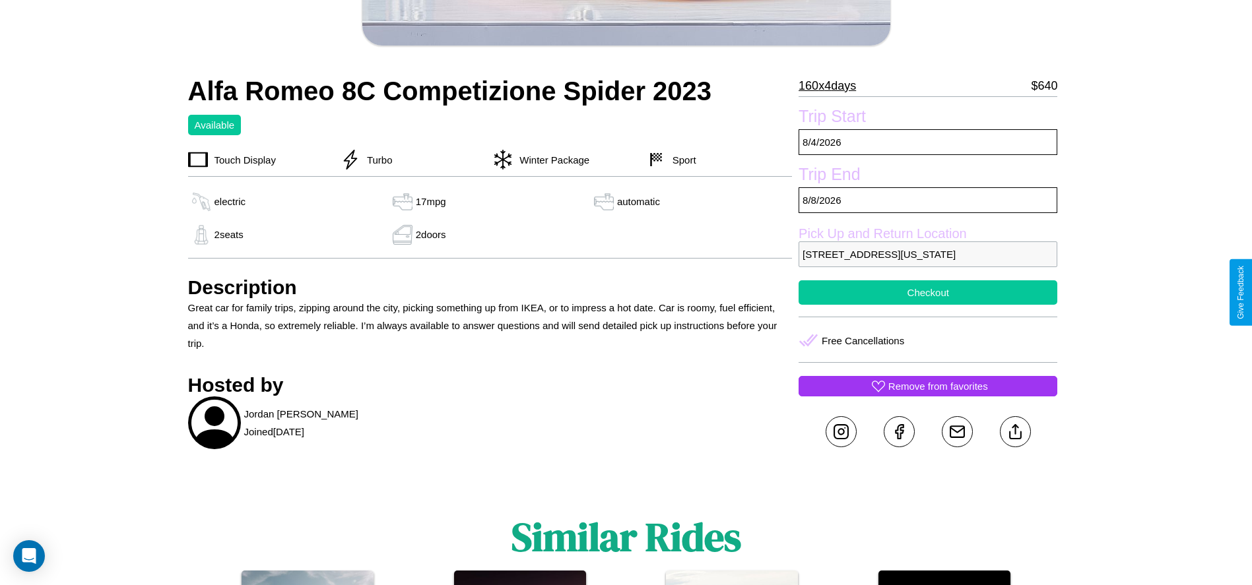
click at [928, 292] on button "Checkout" at bounding box center [927, 292] width 259 height 24
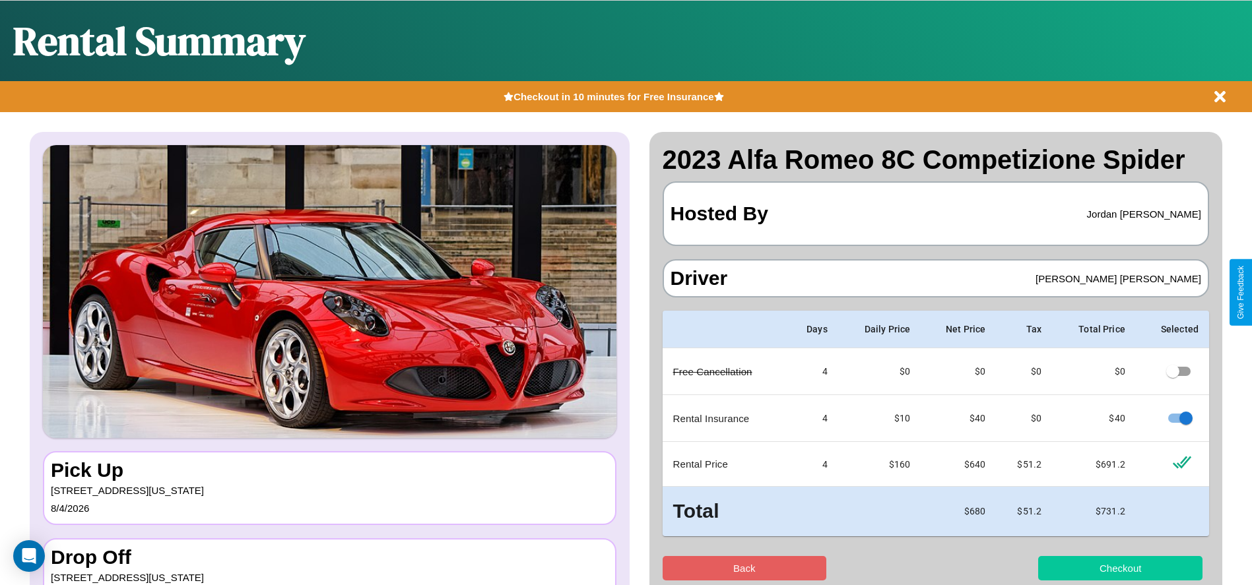
click at [1120, 568] on button "Checkout" at bounding box center [1120, 568] width 164 height 24
